Goal: Task Accomplishment & Management: Manage account settings

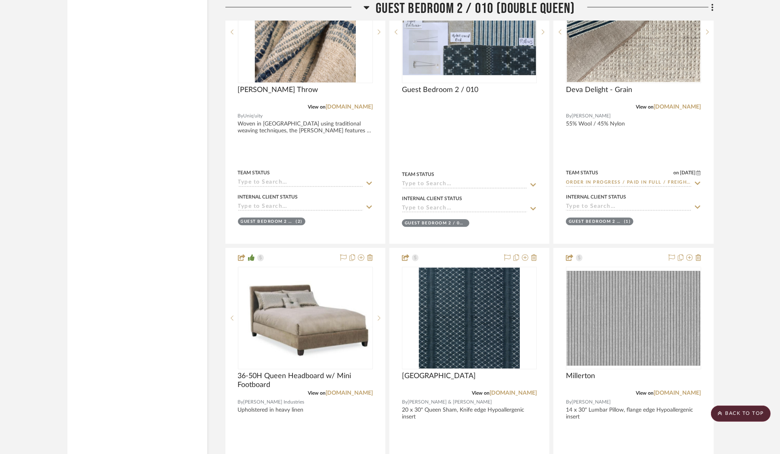
scroll to position [14782, 0]
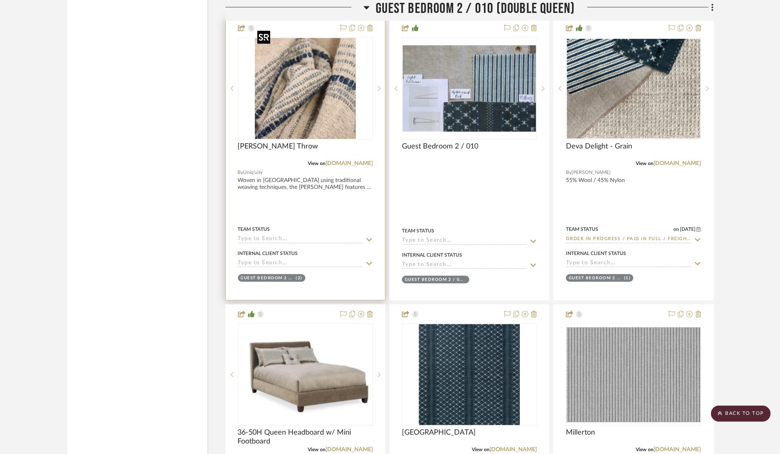
click at [311, 64] on img "0" at bounding box center [305, 88] width 102 height 101
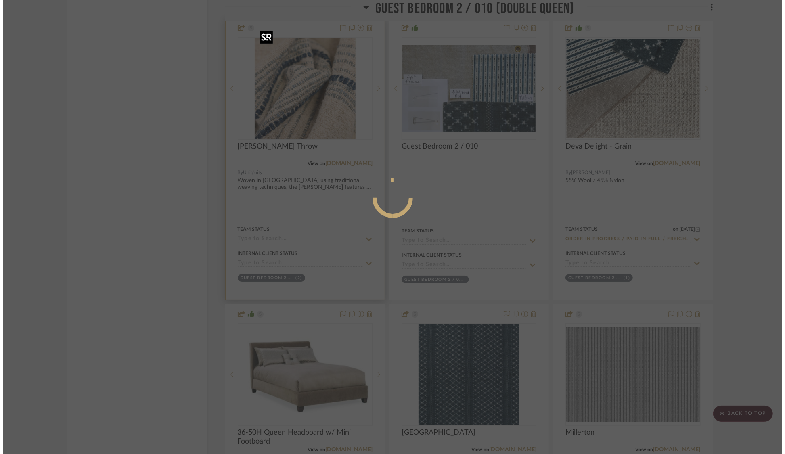
scroll to position [0, 0]
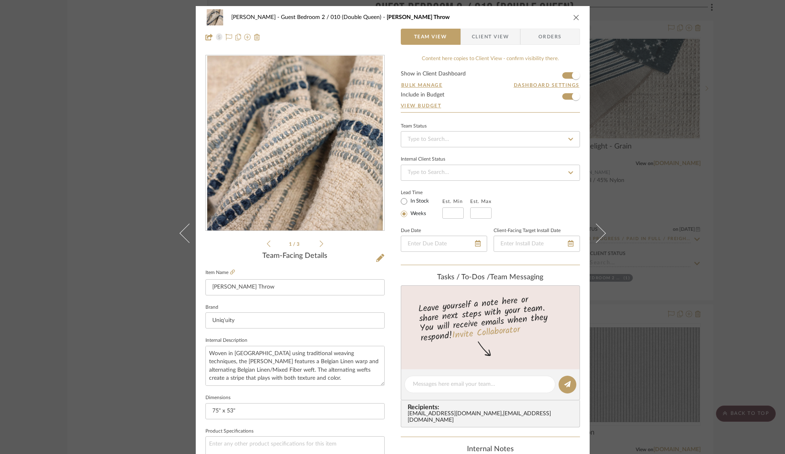
click at [320, 244] on icon at bounding box center [322, 243] width 4 height 7
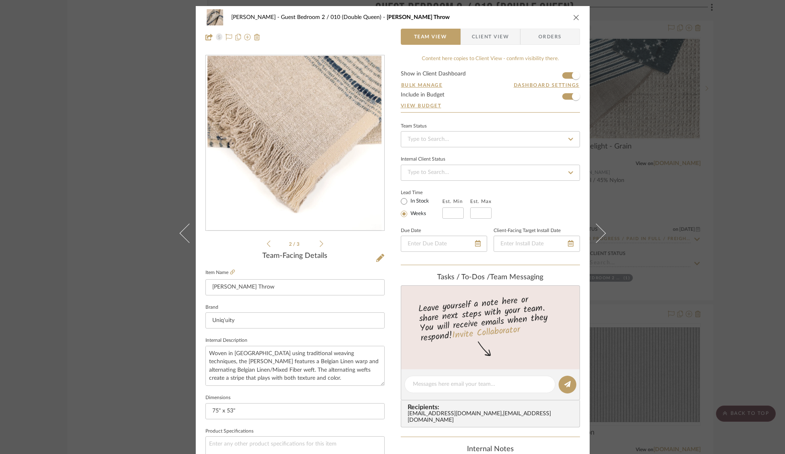
click at [320, 244] on icon at bounding box center [322, 243] width 4 height 7
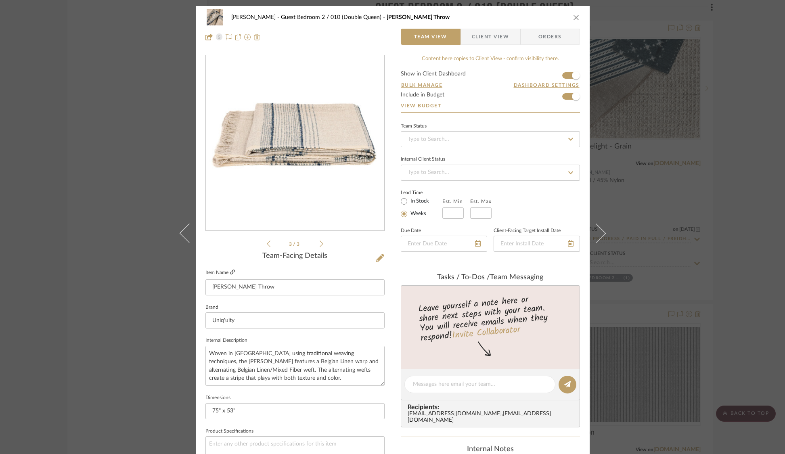
click at [230, 273] on icon at bounding box center [232, 272] width 5 height 5
click at [75, 80] on div "[PERSON_NAME] Guest Bedroom 2 / 010 (Double Queen) [PERSON_NAME] Throw Team Vie…" at bounding box center [392, 227] width 785 height 454
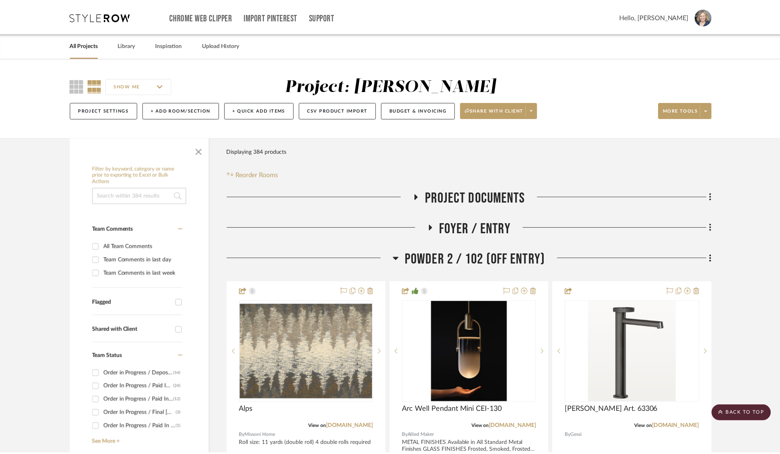
scroll to position [14782, 0]
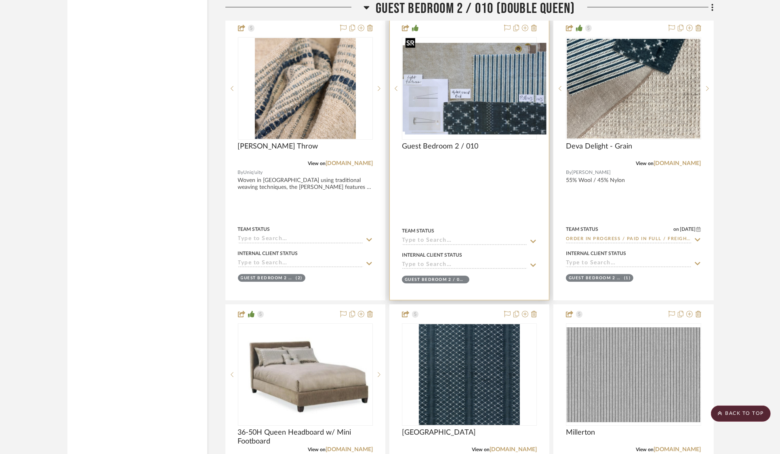
click at [485, 58] on img "0" at bounding box center [475, 89] width 141 height 92
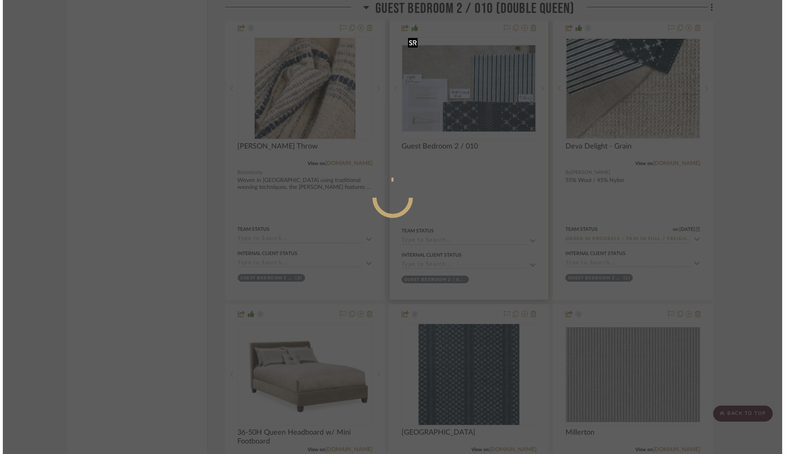
scroll to position [0, 0]
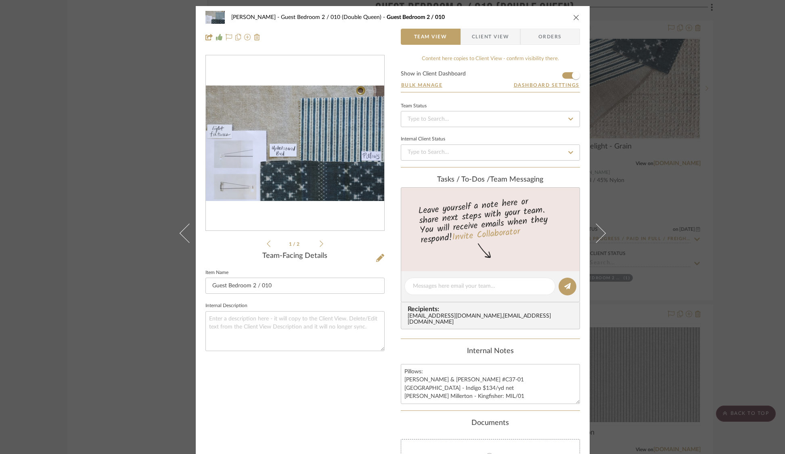
click at [63, 120] on div "[PERSON_NAME] Guest Bedroom 2 / 010 (Double Queen) Guest Bedroom 2 / 010 Team V…" at bounding box center [392, 227] width 785 height 454
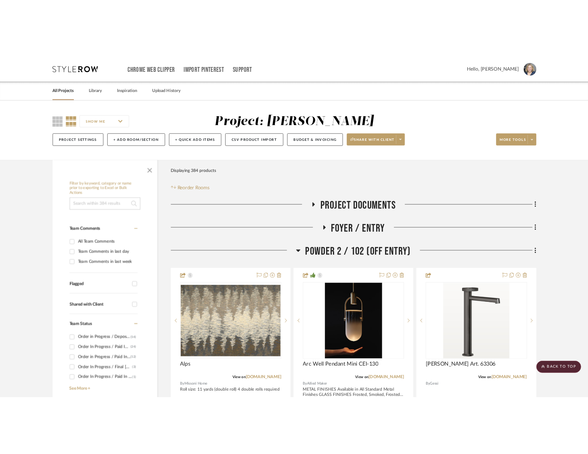
scroll to position [14782, 0]
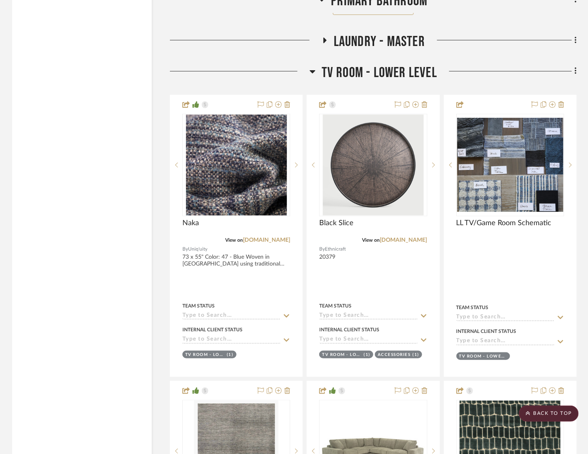
scroll to position [9448, 0]
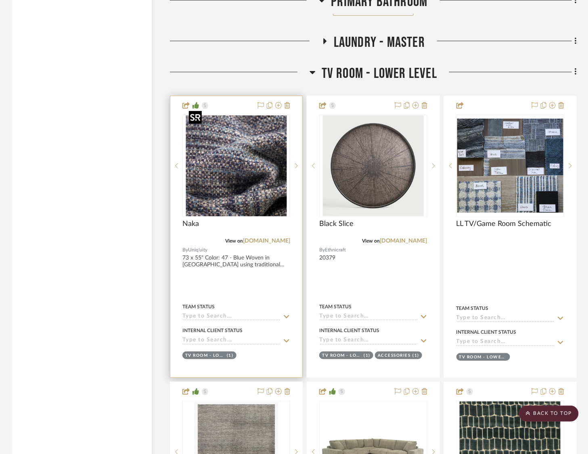
click at [233, 149] on img "0" at bounding box center [236, 166] width 101 height 101
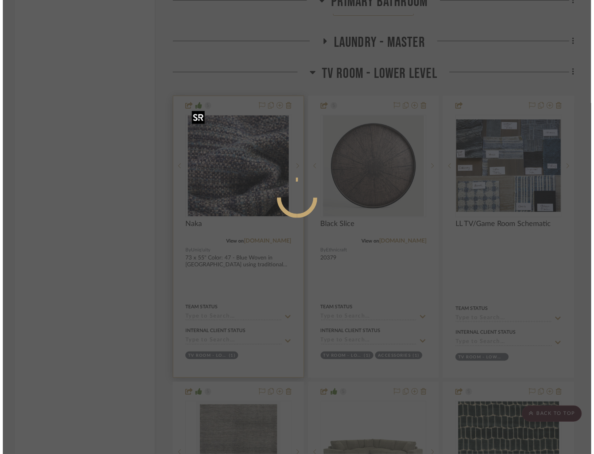
scroll to position [0, 0]
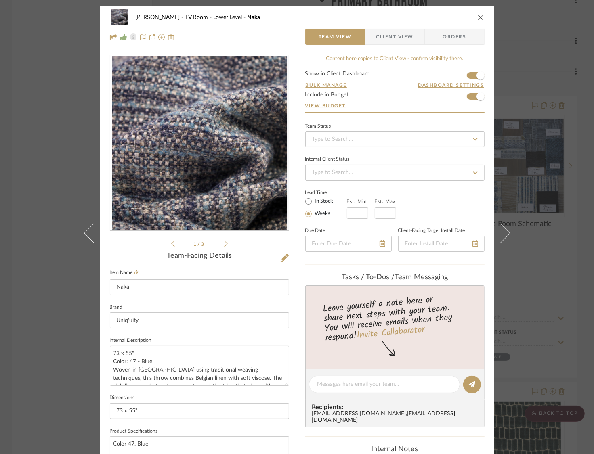
click at [47, 116] on div "STERN TV Room - Lower Level Naka Team View Client View Orders 1 / 3 Team-Facing…" at bounding box center [297, 227] width 594 height 454
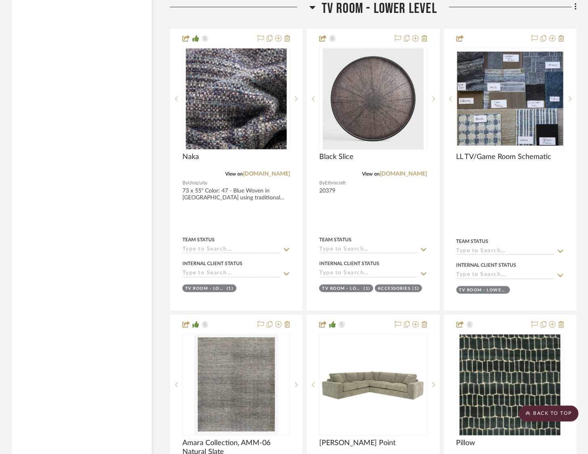
scroll to position [9501, 0]
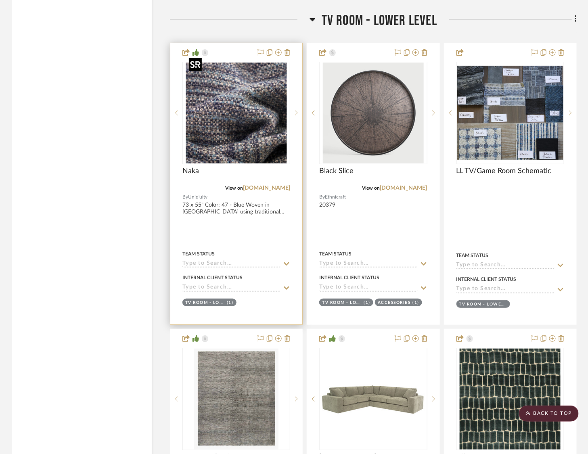
click at [225, 105] on img "0" at bounding box center [236, 113] width 101 height 101
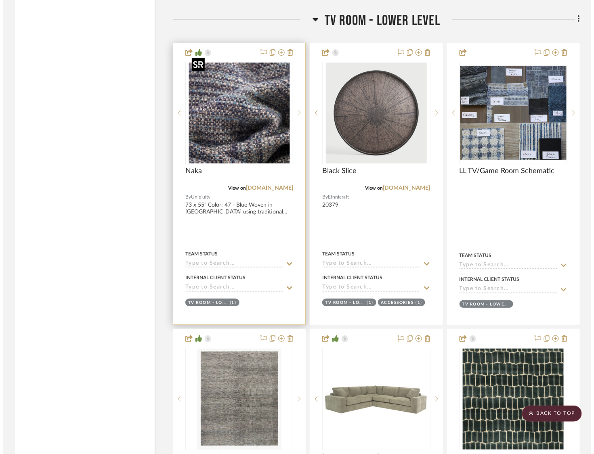
scroll to position [0, 0]
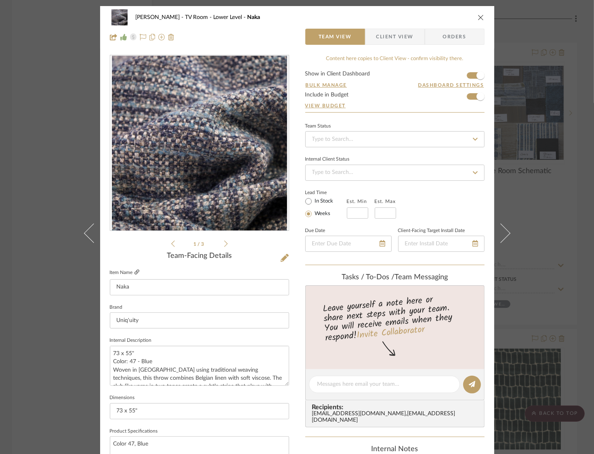
click at [134, 270] on fa-icon at bounding box center [136, 272] width 5 height 5
click at [51, 132] on div "STERN TV Room - Lower Level Naka Team View Client View Orders 1 / 3 Team-Facing…" at bounding box center [297, 227] width 594 height 454
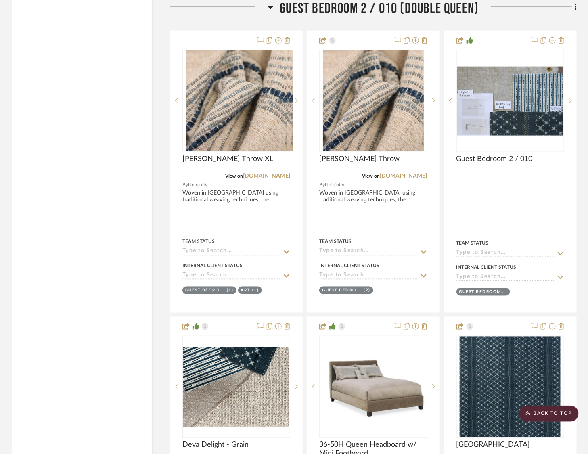
scroll to position [14485, 0]
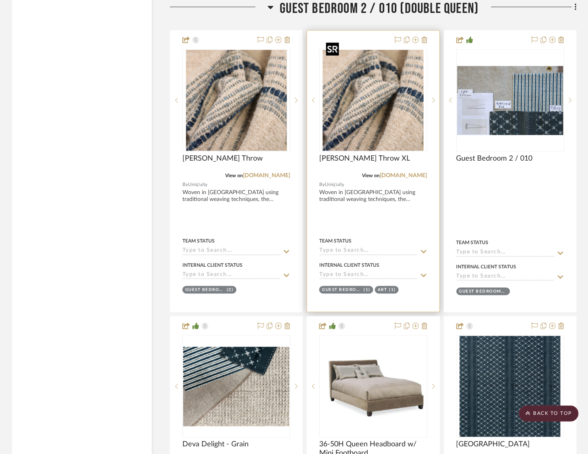
click at [372, 83] on img "0" at bounding box center [373, 100] width 101 height 101
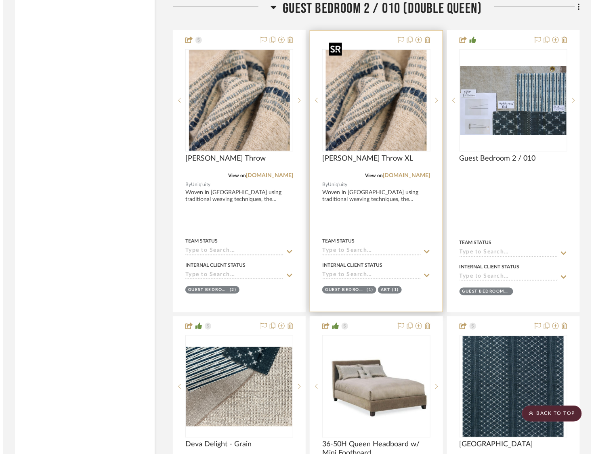
scroll to position [0, 0]
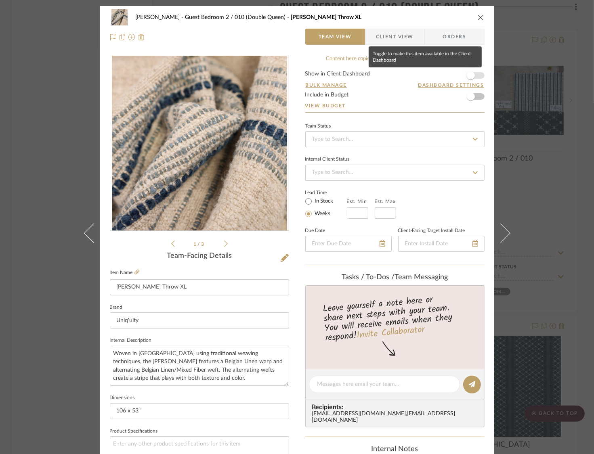
click at [474, 73] on span "button" at bounding box center [471, 76] width 18 height 18
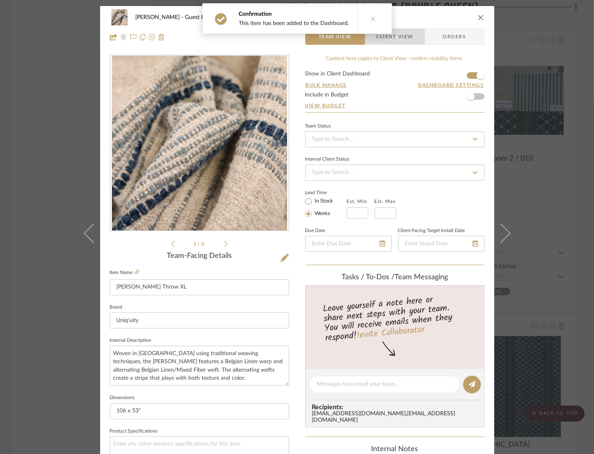
click at [406, 36] on span "Client View" at bounding box center [394, 37] width 37 height 16
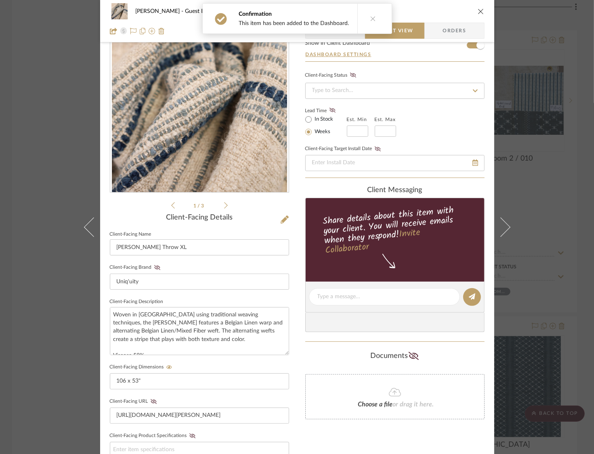
scroll to position [6, 0]
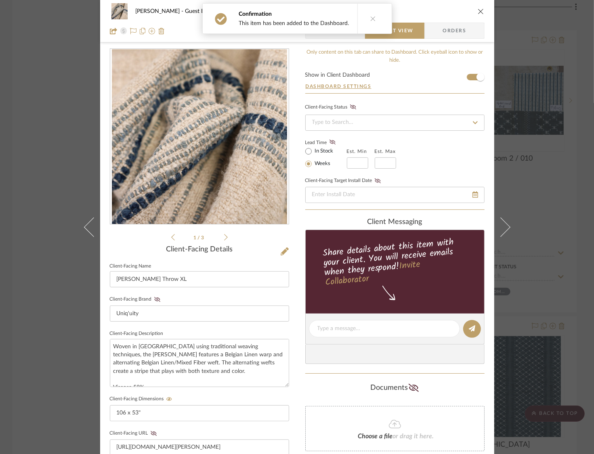
click at [370, 19] on icon at bounding box center [373, 19] width 6 height 6
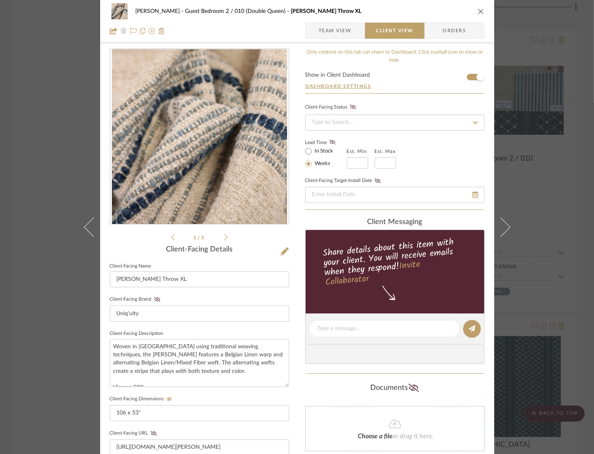
click at [331, 28] on span "Team View" at bounding box center [335, 31] width 33 height 16
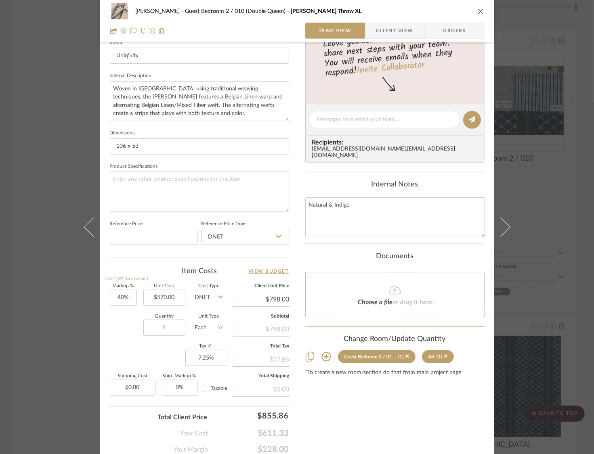
scroll to position [265, 0]
click at [517, 40] on div "STERN Guest Bedroom 2 / 010 (Double Queen) Davis Throw XL Team View Client View…" at bounding box center [297, 227] width 594 height 454
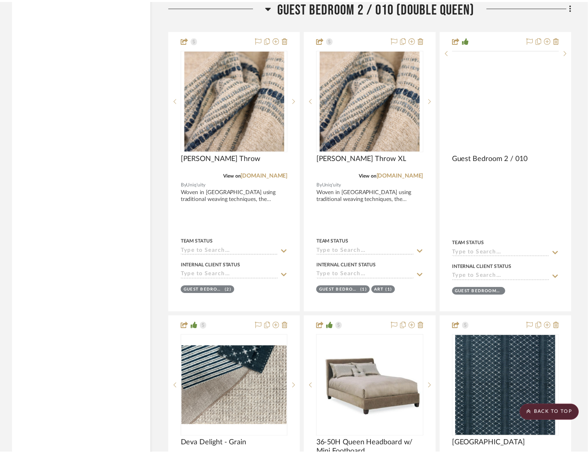
scroll to position [14485, 0]
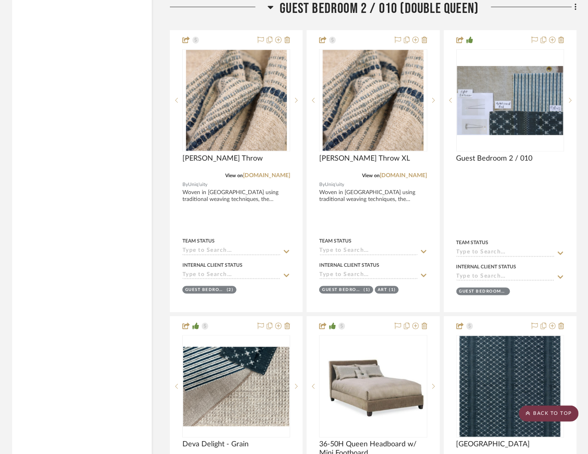
click at [544, 412] on scroll-to-top-button "BACK TO TOP" at bounding box center [549, 414] width 60 height 16
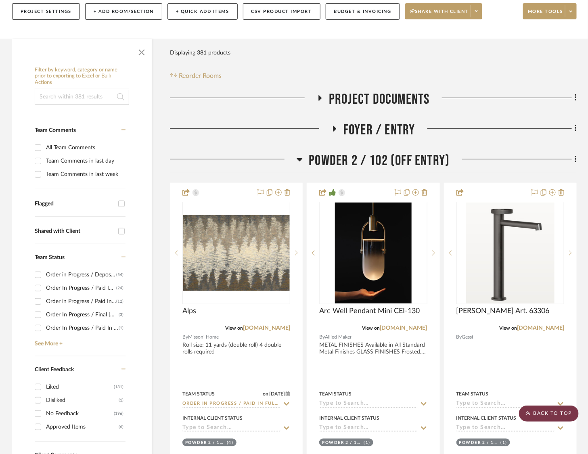
scroll to position [0, 0]
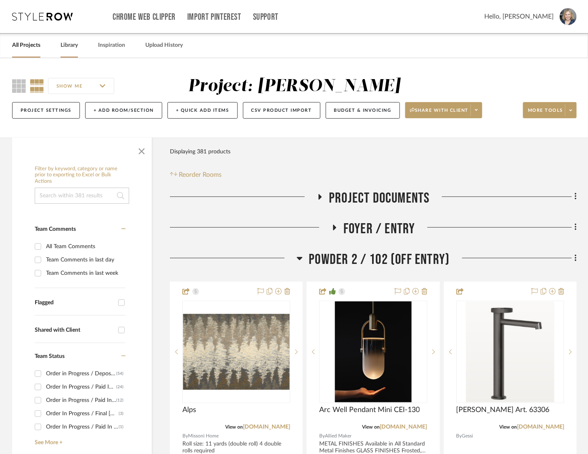
click at [65, 48] on link "Library" at bounding box center [69, 45] width 17 height 11
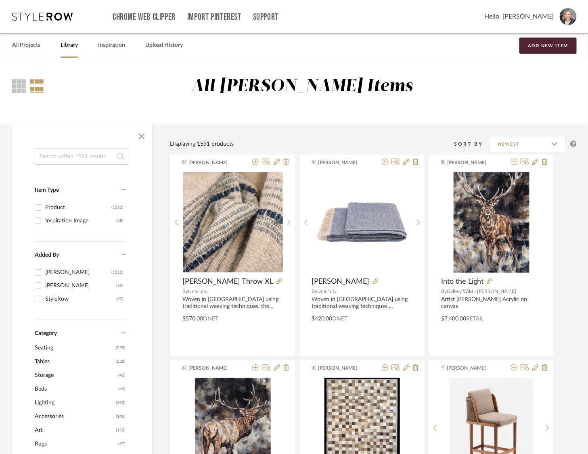
click at [75, 152] on input at bounding box center [82, 157] width 95 height 16
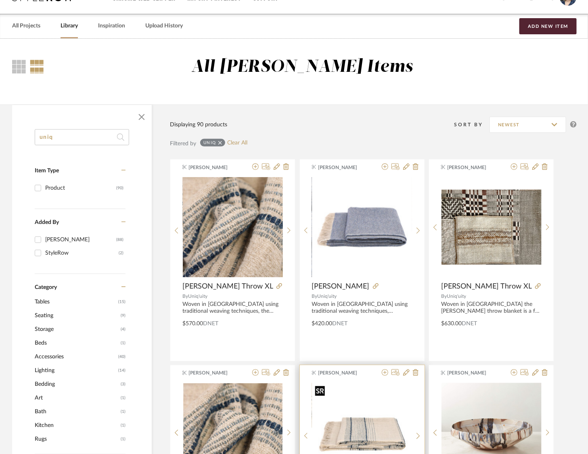
scroll to position [19, 0]
type input "uniq"
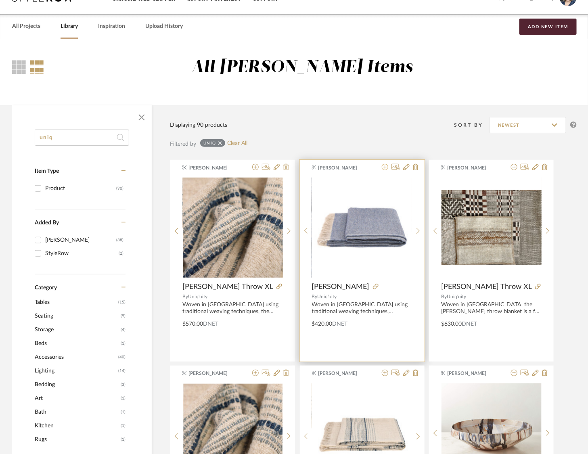
click at [383, 167] on icon at bounding box center [385, 167] width 6 height 6
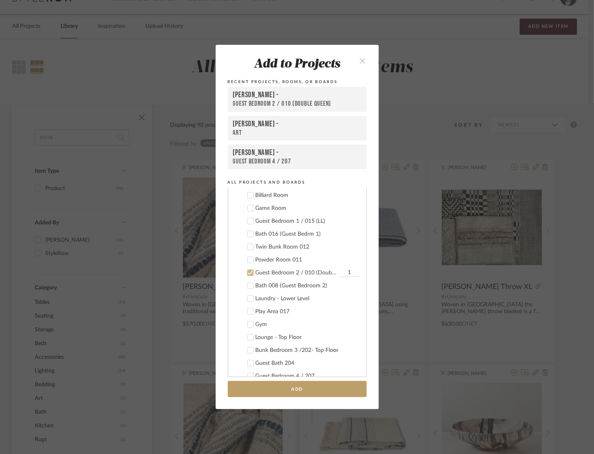
scroll to position [507, 0]
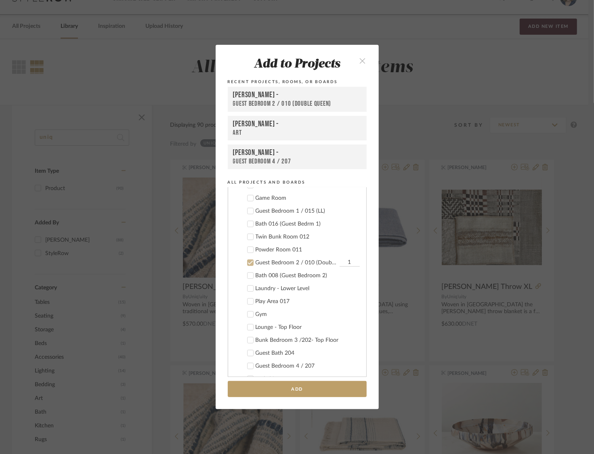
click at [248, 261] on icon at bounding box center [251, 263] width 6 height 6
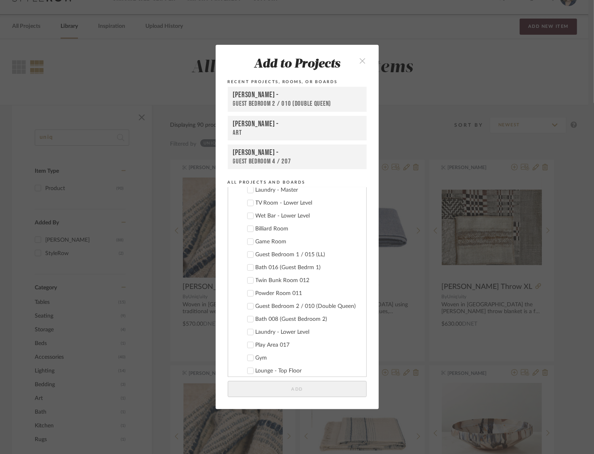
scroll to position [463, 0]
click at [249, 203] on icon at bounding box center [251, 204] width 6 height 6
click at [290, 387] on button "Add" at bounding box center [297, 389] width 139 height 17
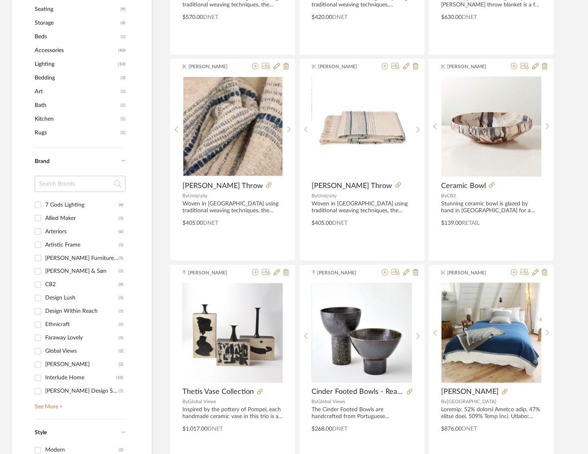
scroll to position [0, 0]
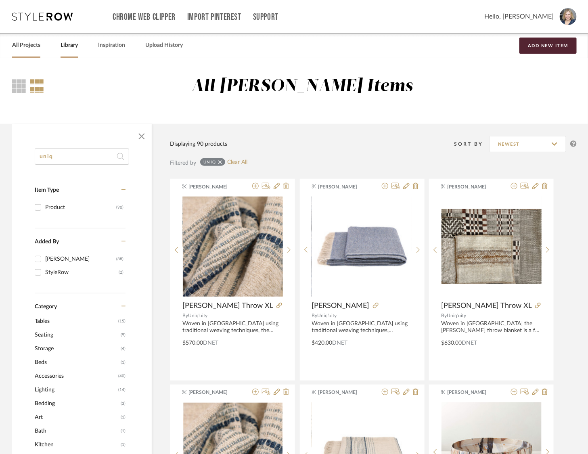
click at [37, 42] on link "All Projects" at bounding box center [26, 45] width 28 height 11
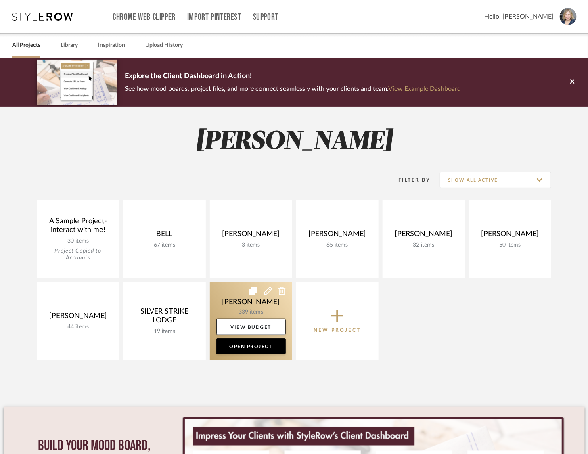
click at [236, 304] on link at bounding box center [251, 321] width 82 height 78
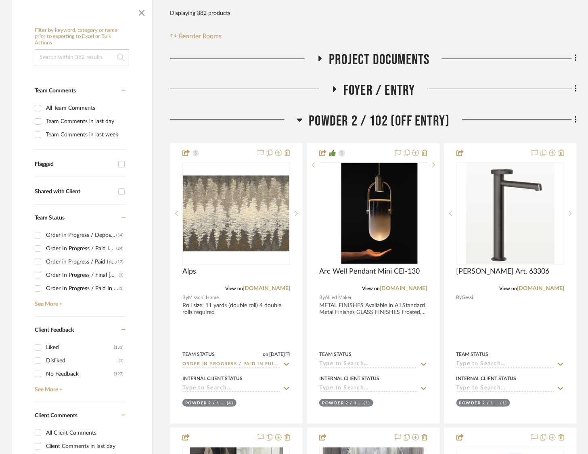
scroll to position [174, 0]
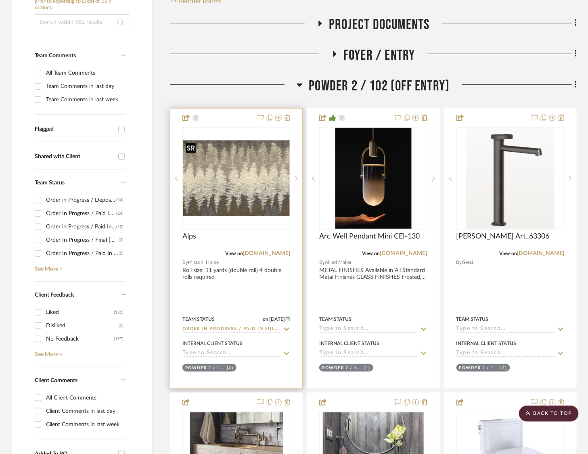
click at [0, 0] on img at bounding box center [0, 0] width 0 height 0
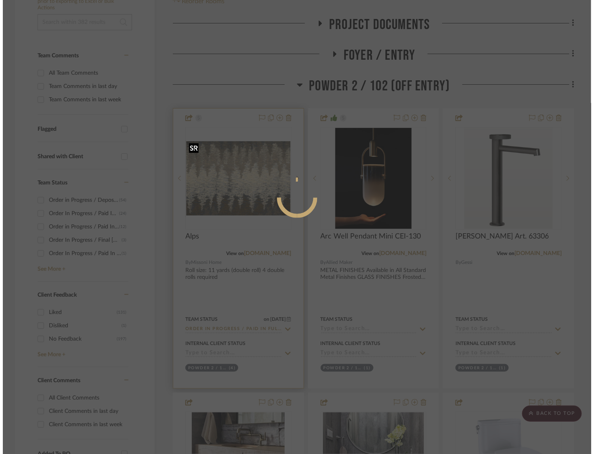
scroll to position [0, 0]
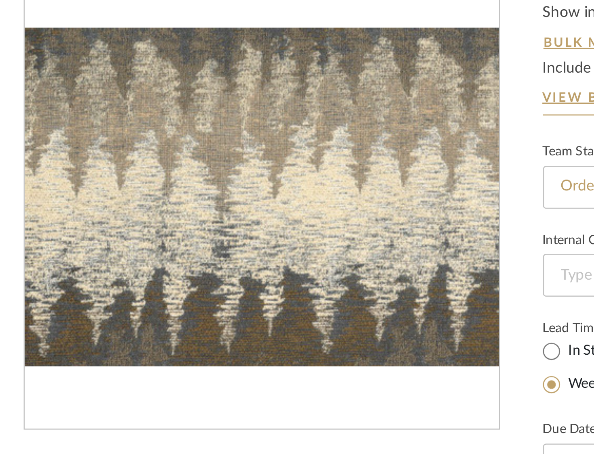
click at [162, 111] on img "0" at bounding box center [199, 143] width 179 height 127
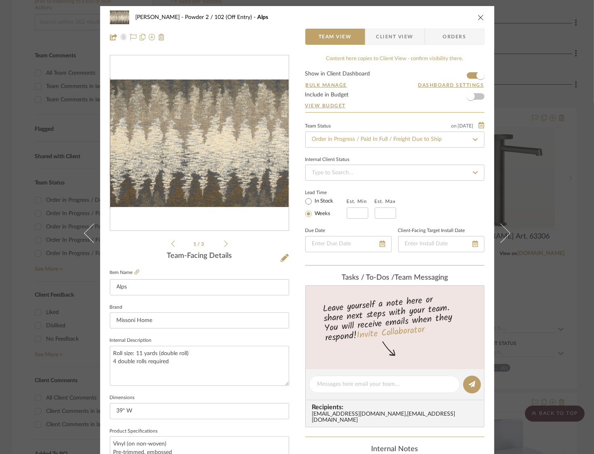
click at [534, 71] on div "STERN Powder 2 / 102 (Off Entry) Alps Team View Client View Orders 1 / 3 Team-F…" at bounding box center [297, 227] width 594 height 454
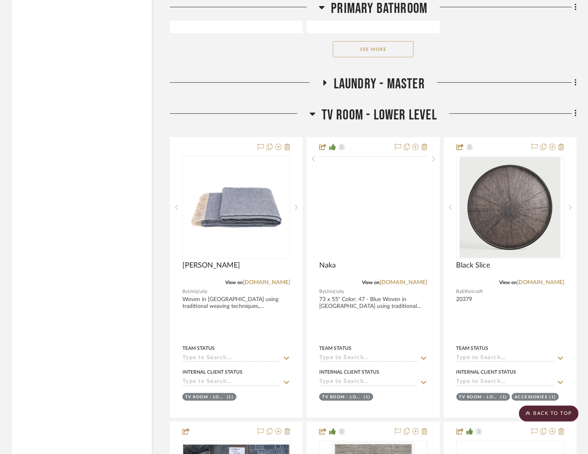
scroll to position [9410, 0]
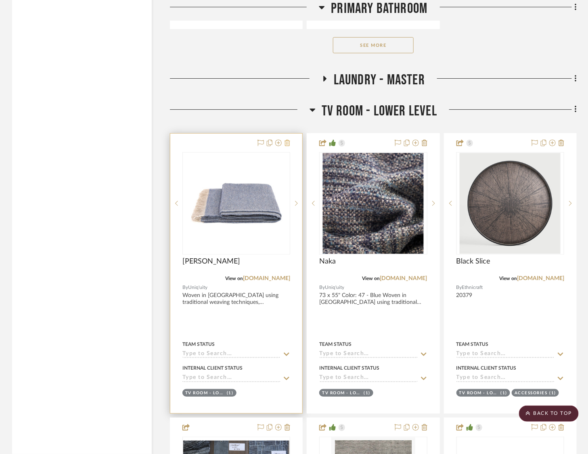
click at [290, 139] on button at bounding box center [288, 144] width 6 height 10
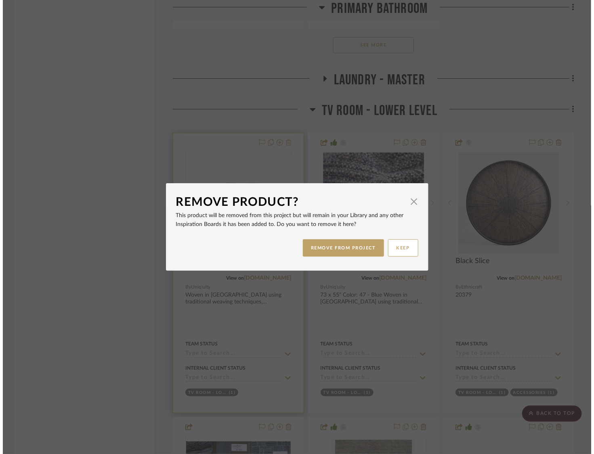
scroll to position [0, 0]
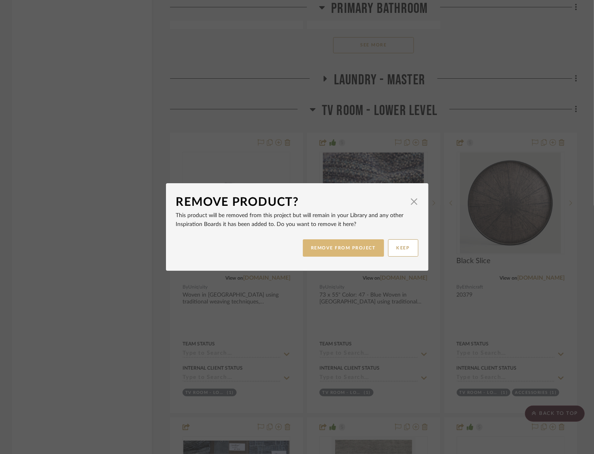
click at [340, 246] on button "REMOVE FROM PROJECT" at bounding box center [343, 247] width 81 height 17
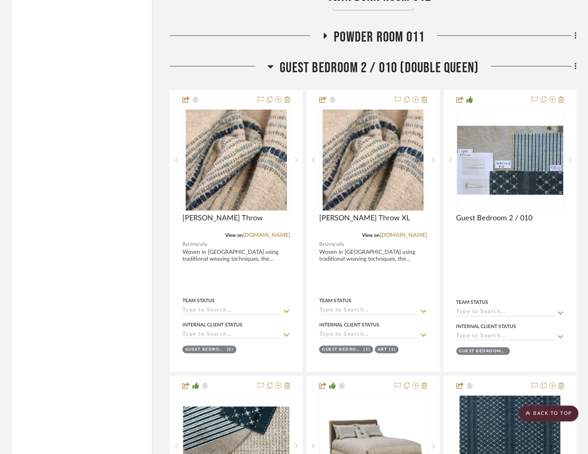
scroll to position [14449, 0]
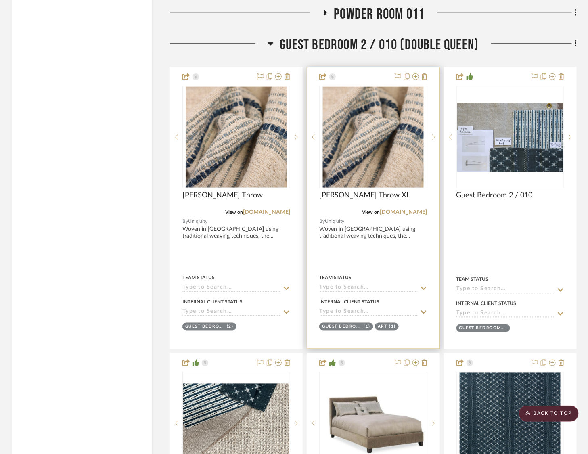
click at [429, 67] on div at bounding box center [373, 207] width 132 height 281
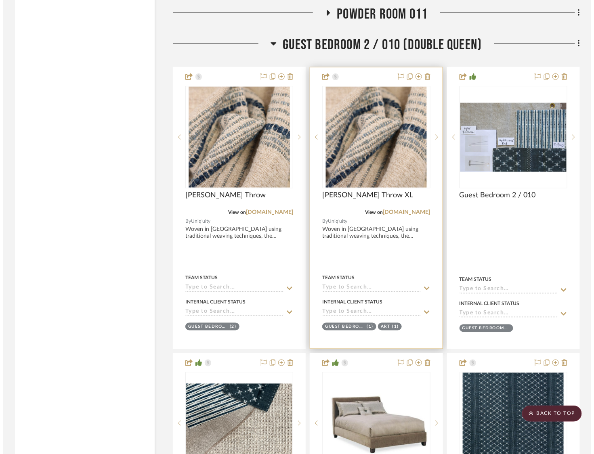
scroll to position [0, 0]
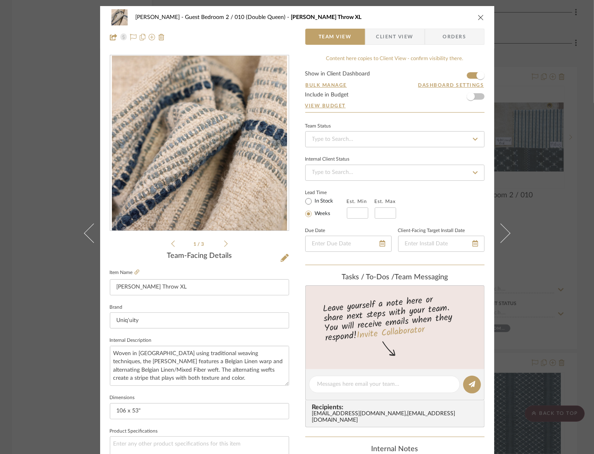
click at [478, 15] on icon "close" at bounding box center [481, 17] width 6 height 6
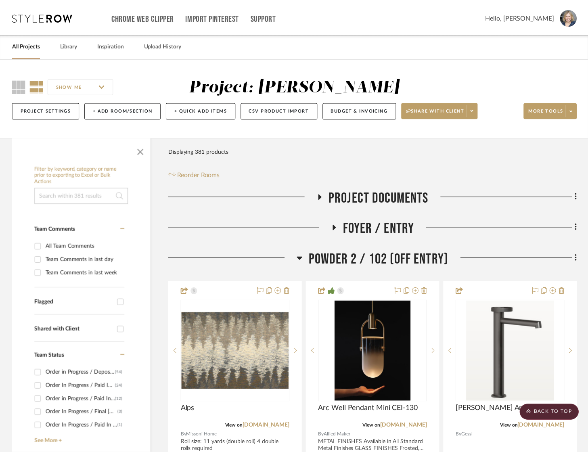
scroll to position [14449, 0]
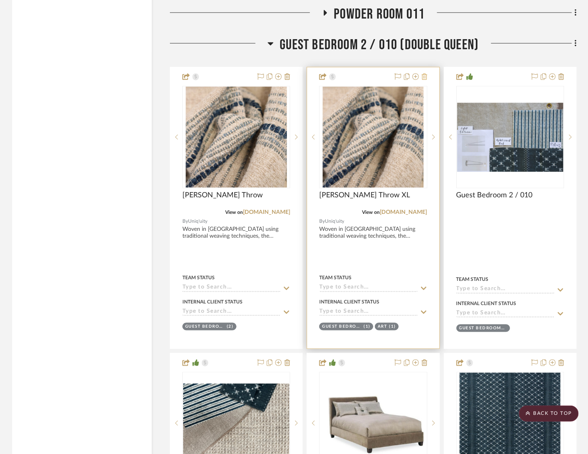
click at [427, 74] on fa-icon at bounding box center [425, 77] width 6 height 6
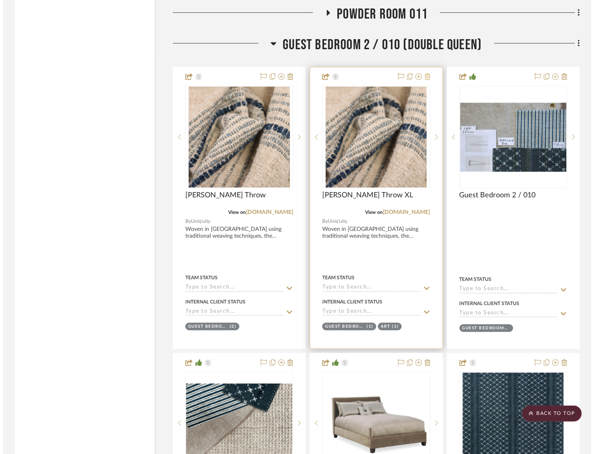
scroll to position [0, 0]
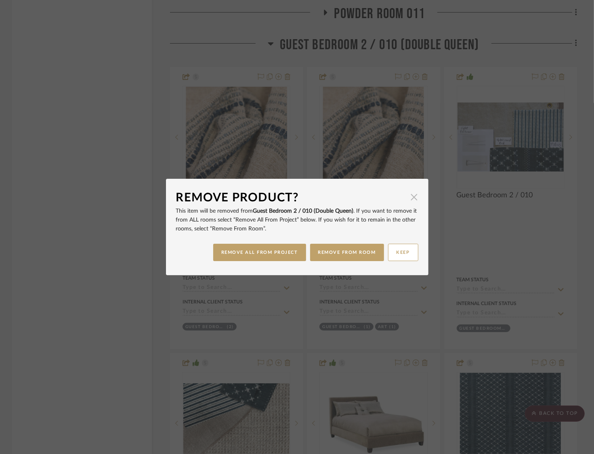
click at [408, 200] on span "button" at bounding box center [414, 197] width 16 height 16
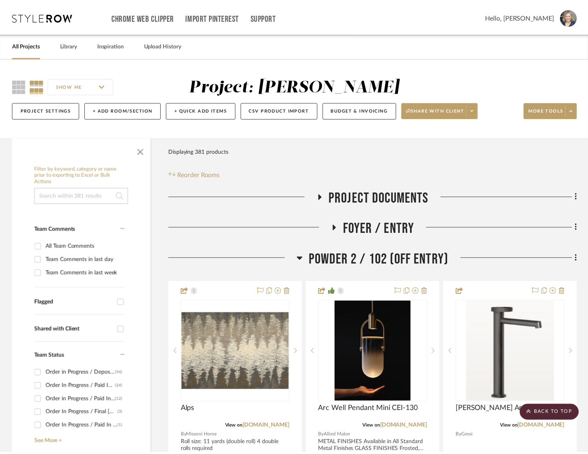
scroll to position [14449, 0]
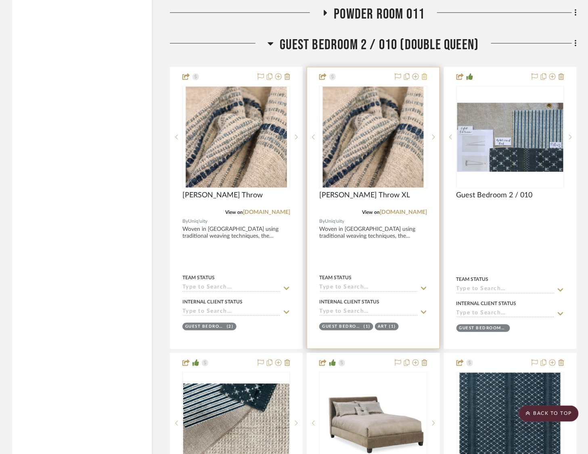
click at [425, 72] on button at bounding box center [425, 77] width 6 height 10
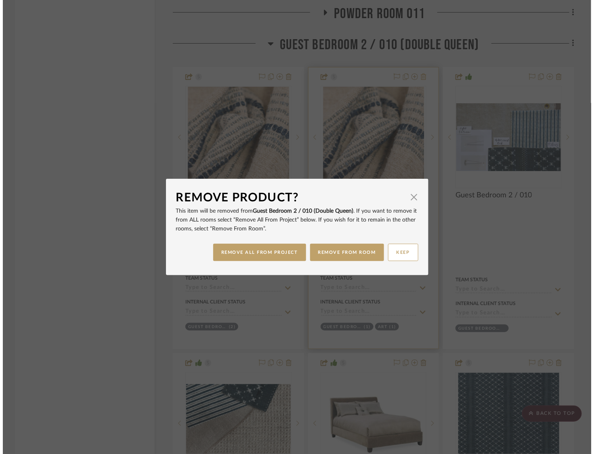
scroll to position [0, 0]
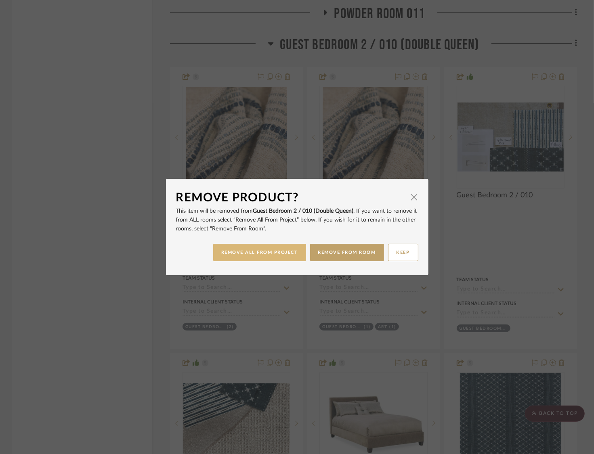
click at [277, 250] on button "REMOVE ALL FROM PROJECT" at bounding box center [259, 252] width 93 height 17
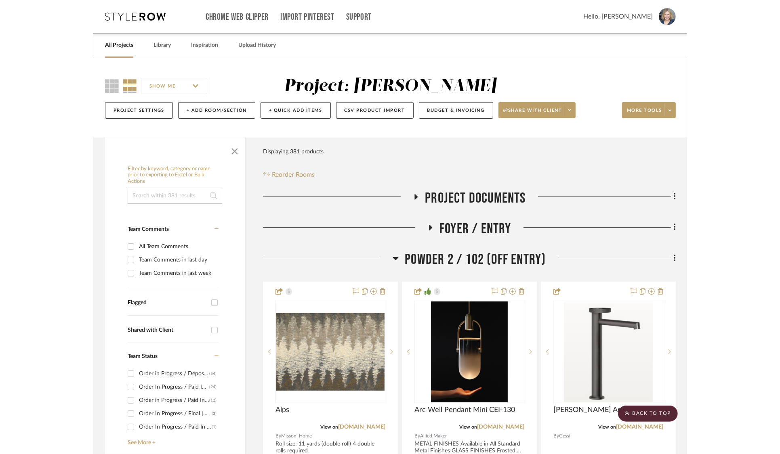
scroll to position [14449, 0]
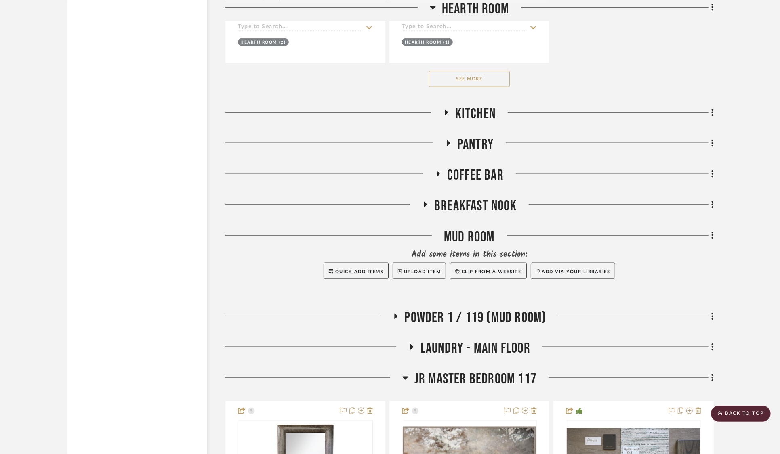
scroll to position [4127, 0]
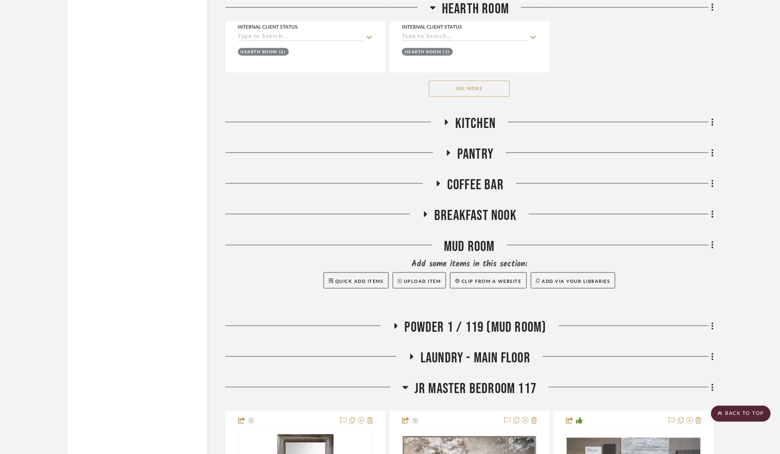
click at [446, 119] on icon at bounding box center [446, 122] width 10 height 6
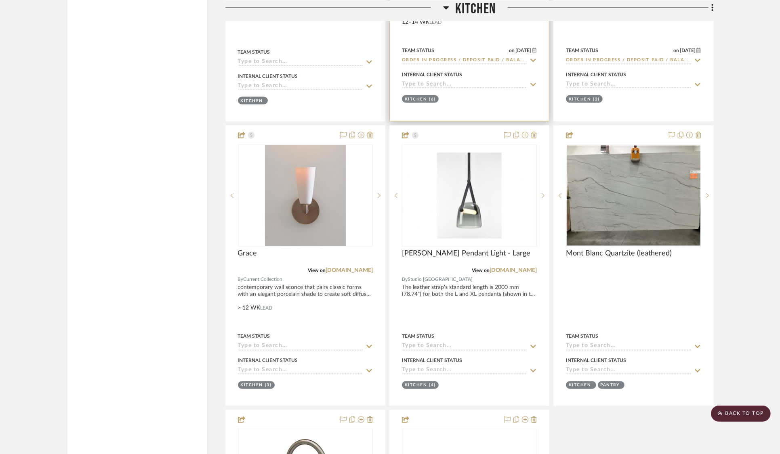
scroll to position [4438, 0]
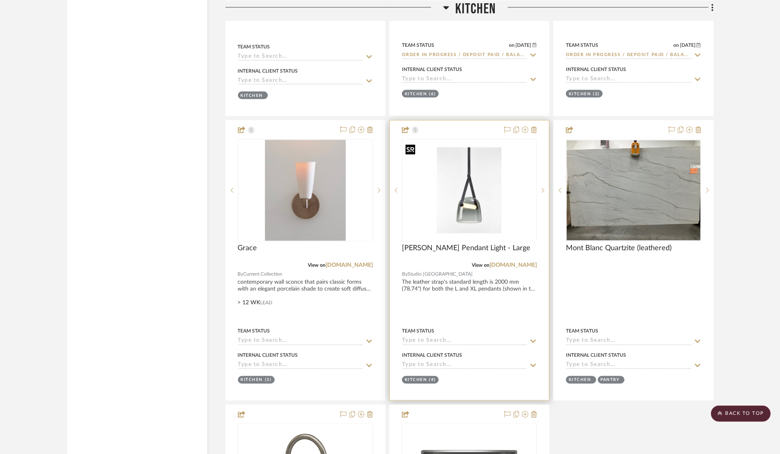
click at [480, 172] on img "0" at bounding box center [469, 190] width 133 height 89
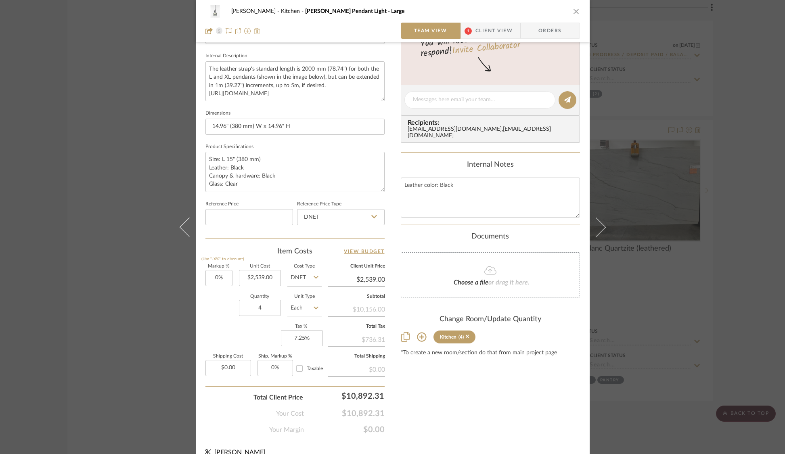
scroll to position [296, 0]
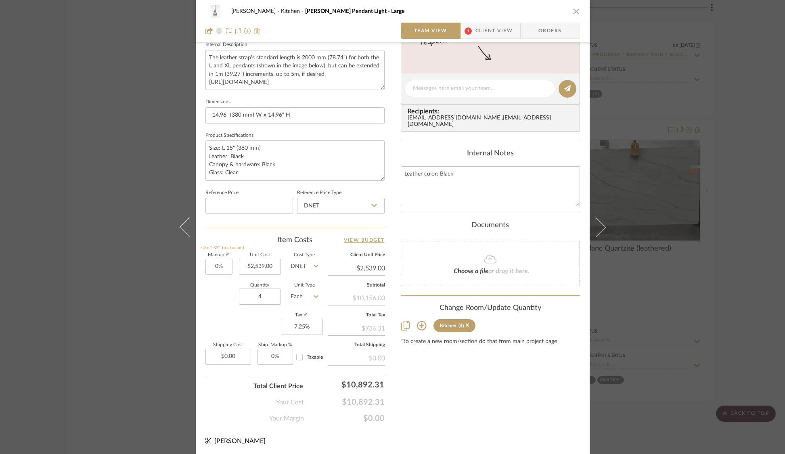
click at [69, 194] on div "STERN Kitchen Mona Pendant Light - Large Team View 1 Client View Orders 1 / 5 T…" at bounding box center [392, 227] width 785 height 454
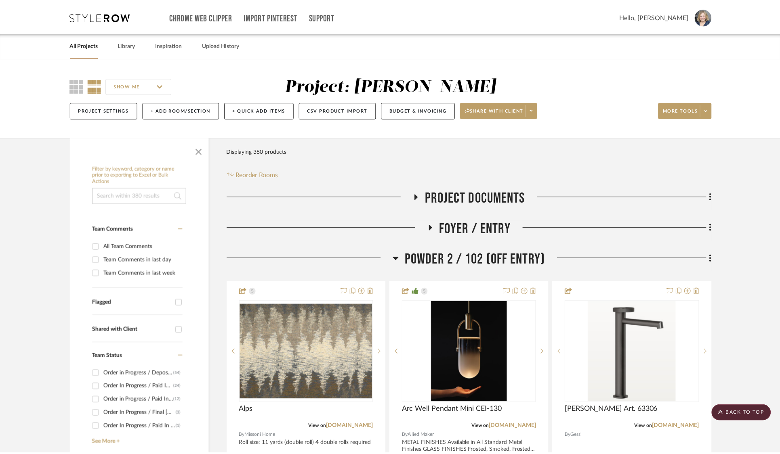
scroll to position [4438, 0]
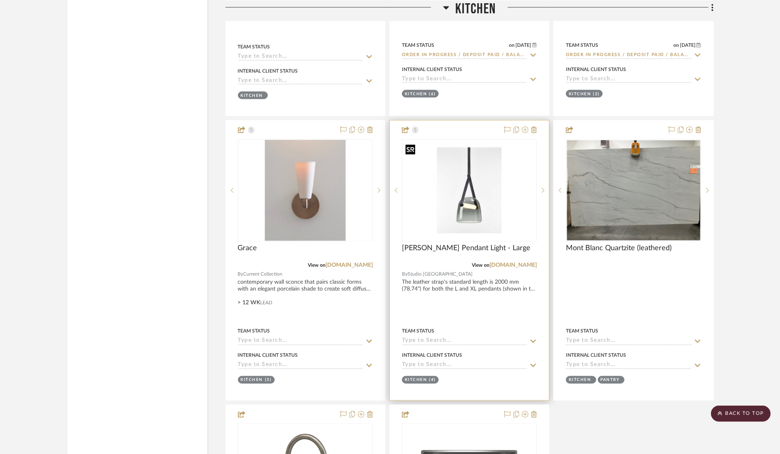
click at [461, 203] on img "0" at bounding box center [469, 190] width 133 height 89
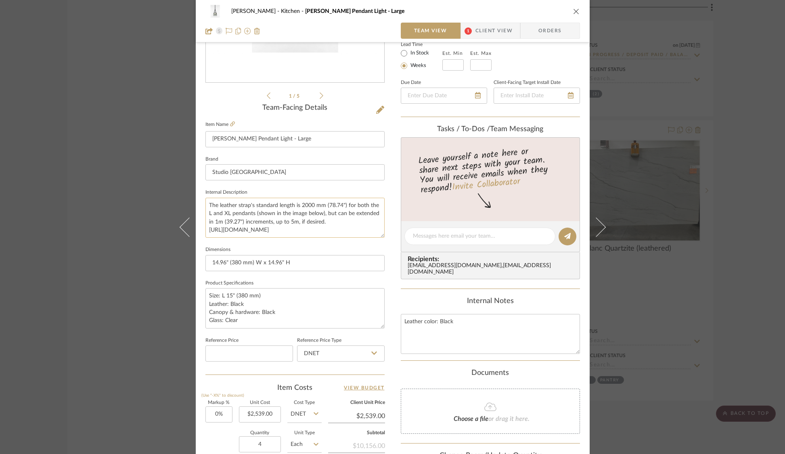
scroll to position [16, 0]
click at [230, 122] on fa-icon at bounding box center [232, 124] width 5 height 5
click at [87, 174] on div "STERN Kitchen Mona Pendant Light - Large Team View 1 Client View Orders 1 / 5 T…" at bounding box center [392, 227] width 785 height 454
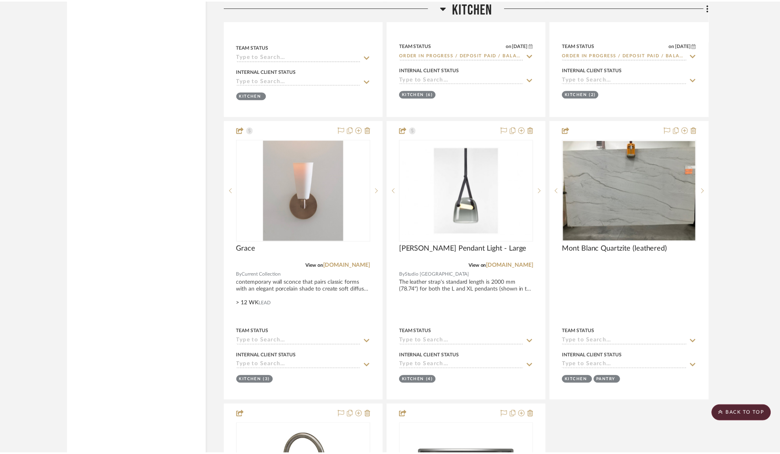
scroll to position [4438, 0]
